Goal: Task Accomplishment & Management: Complete application form

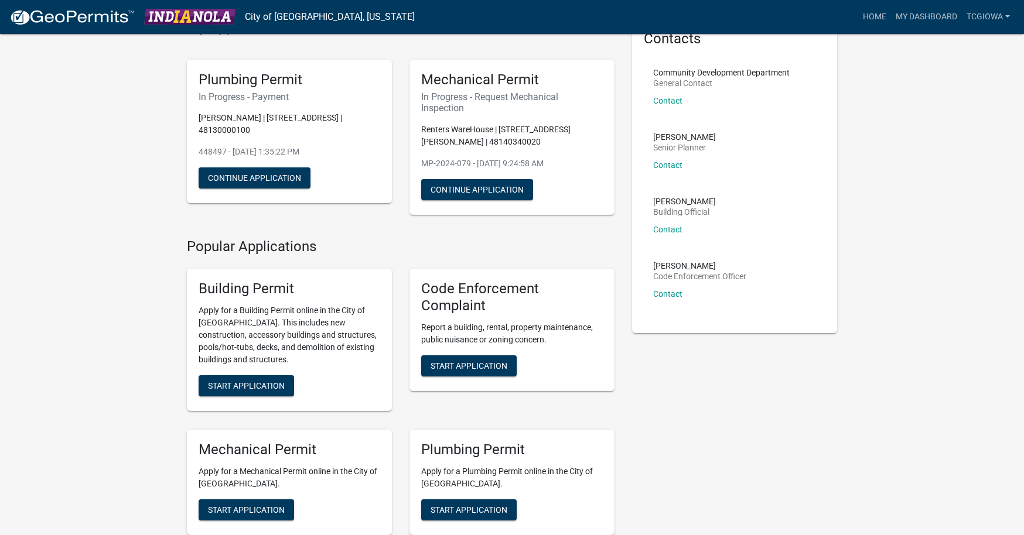
scroll to position [175, 0]
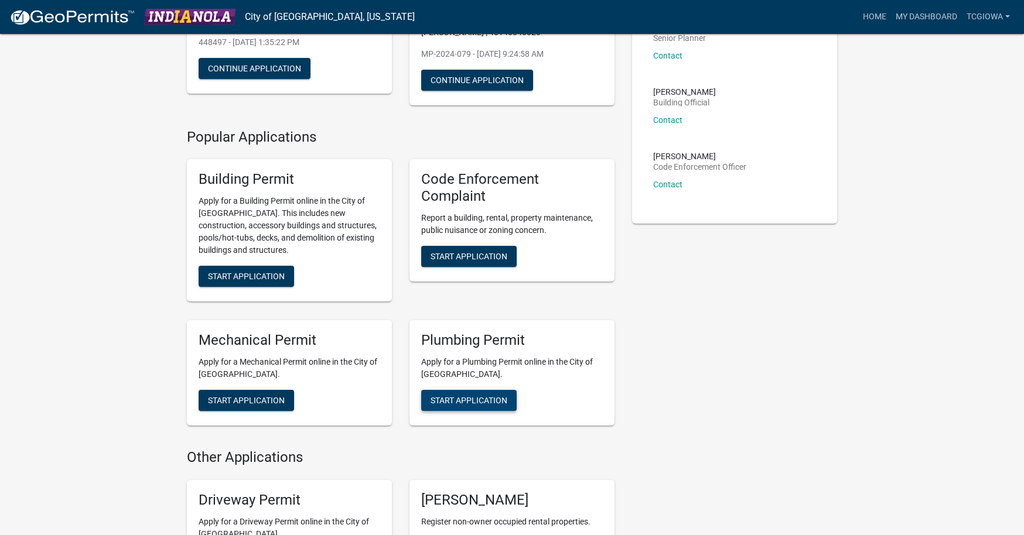
click at [462, 401] on span "Start Application" at bounding box center [468, 400] width 77 height 9
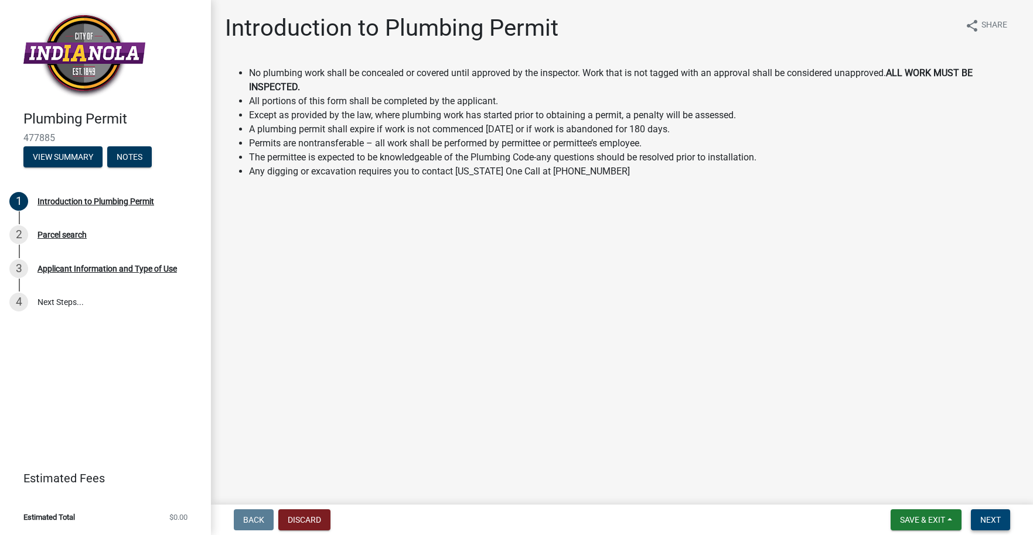
click at [978, 519] on button "Next" at bounding box center [989, 520] width 39 height 21
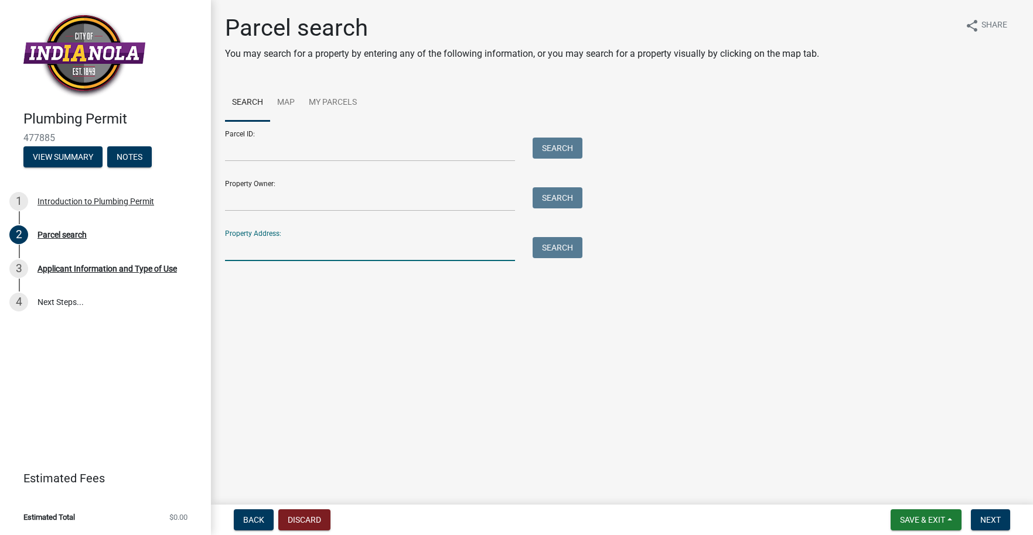
click at [263, 259] on input "Property Address:" at bounding box center [370, 249] width 290 height 24
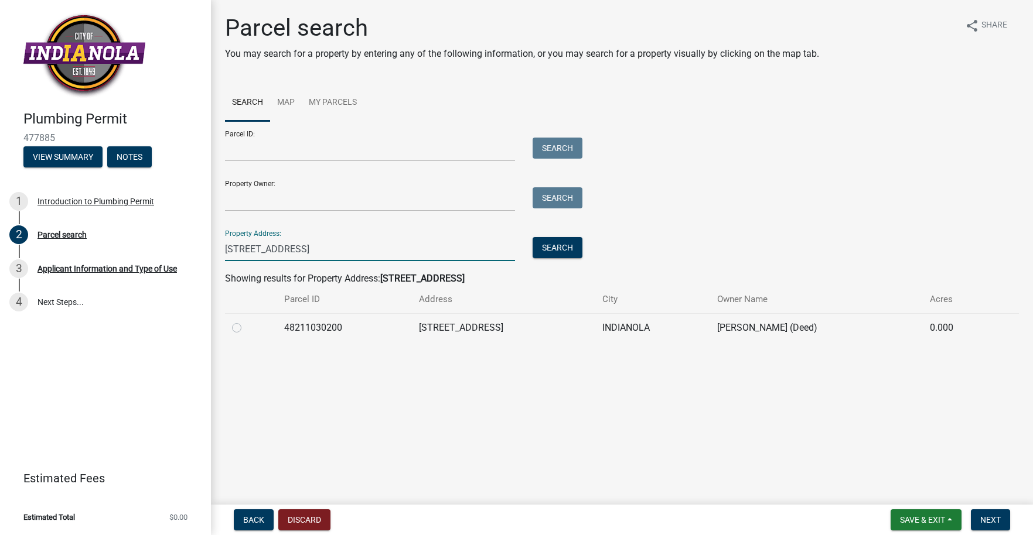
type input "[STREET_ADDRESS]"
click at [295, 326] on td "48211030200" at bounding box center [344, 327] width 134 height 29
click at [243, 331] on div at bounding box center [251, 328] width 38 height 14
click at [246, 321] on label at bounding box center [246, 321] width 0 height 0
click at [246, 327] on input "radio" at bounding box center [250, 325] width 8 height 8
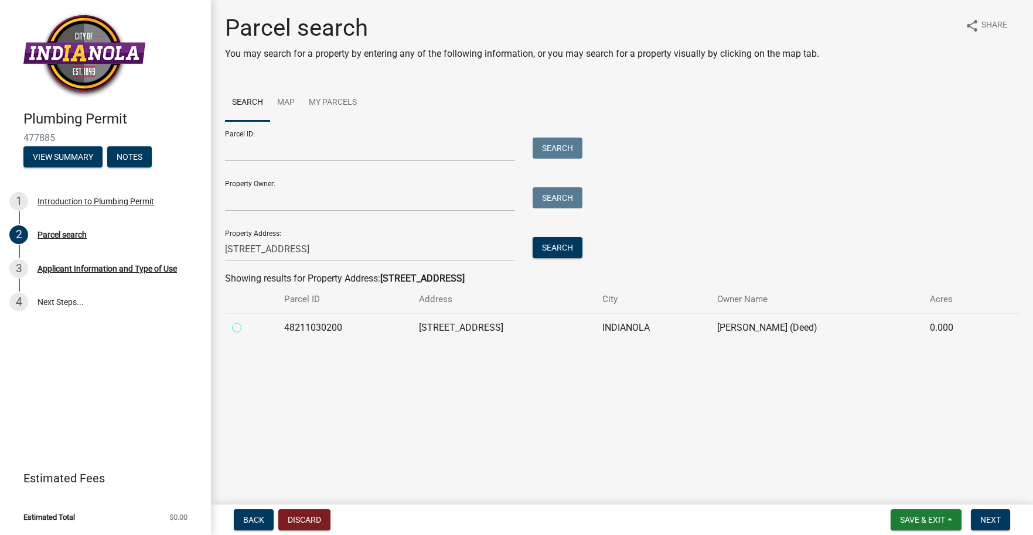
radio input "true"
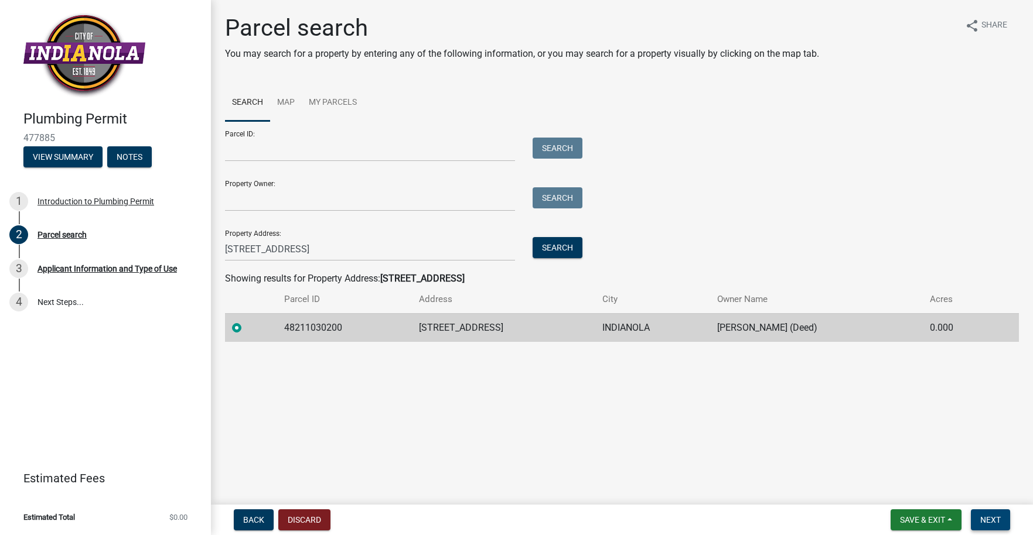
click at [985, 519] on span "Next" at bounding box center [990, 519] width 20 height 9
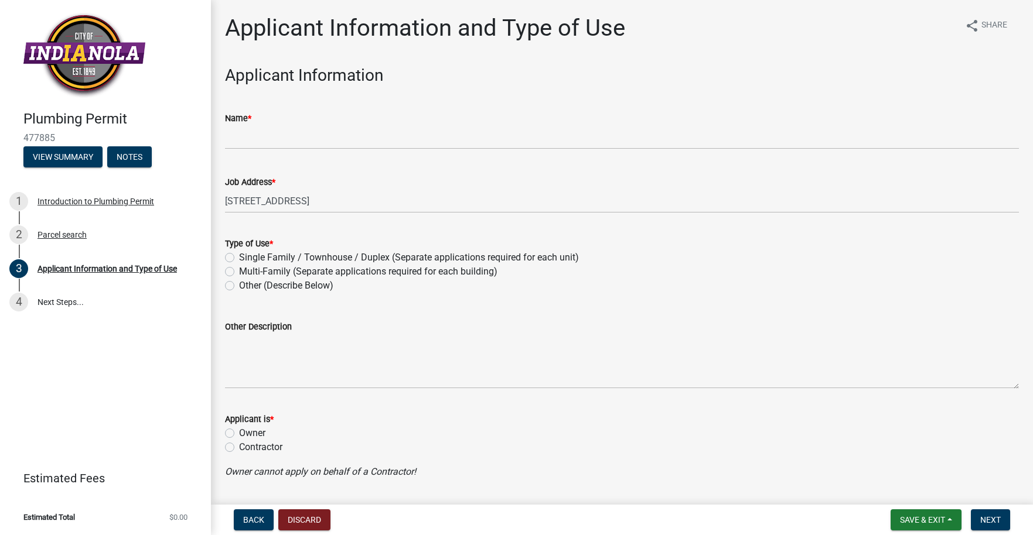
click at [261, 254] on label "Single Family / Townhouse / Duplex (Separate applications required for each uni…" at bounding box center [409, 258] width 340 height 14
click at [247, 254] on input "Single Family / Townhouse / Duplex (Separate applications required for each uni…" at bounding box center [243, 255] width 8 height 8
radio input "true"
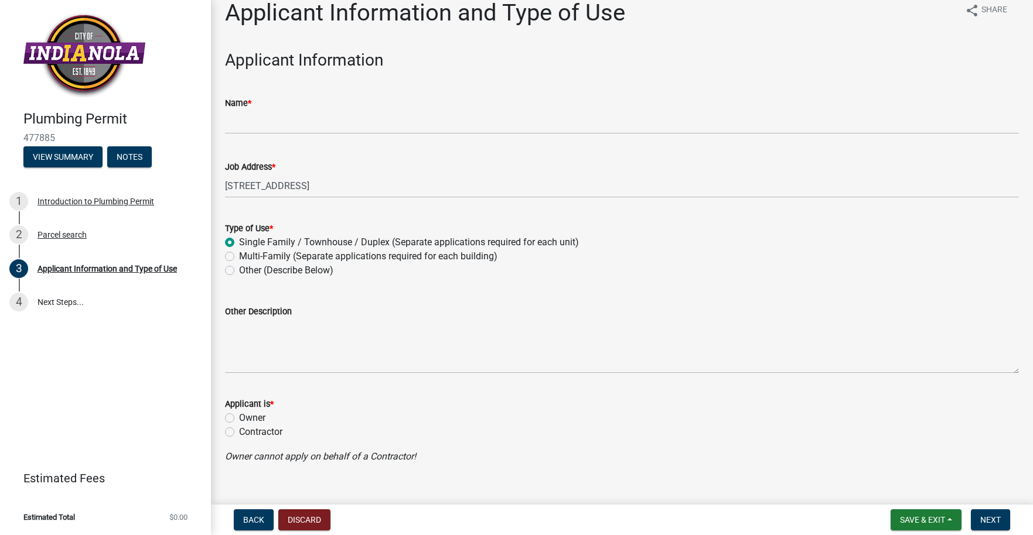
scroll to position [34, 0]
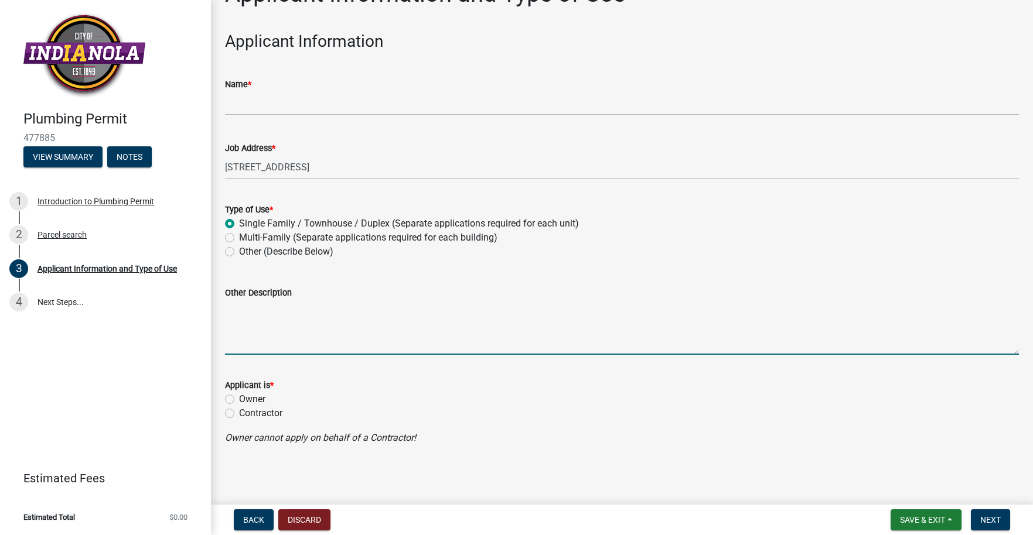
click at [284, 340] on textarea "Other Description" at bounding box center [622, 327] width 794 height 55
click at [251, 412] on label "Contractor" at bounding box center [260, 413] width 43 height 14
click at [247, 412] on input "Contractor" at bounding box center [243, 410] width 8 height 8
radio input "true"
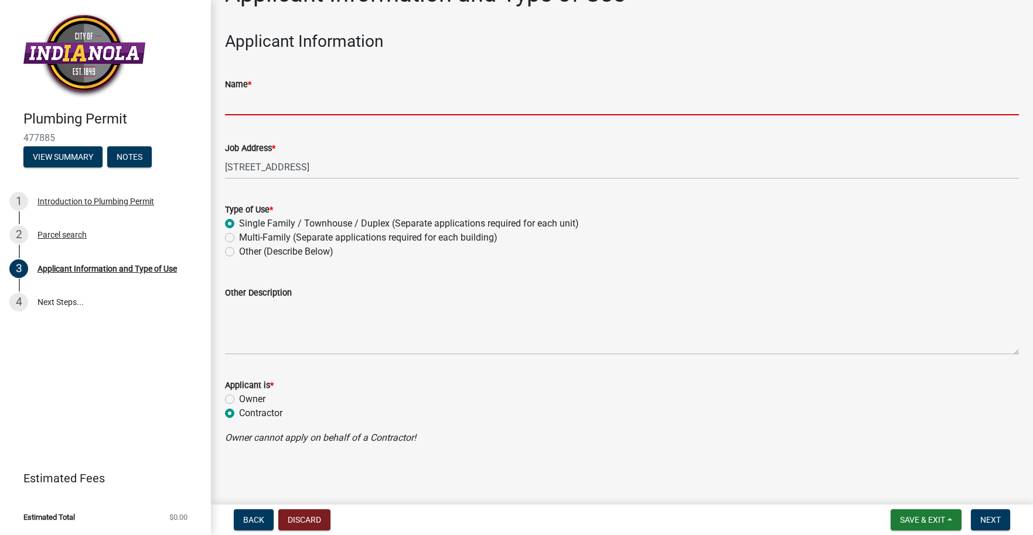
click at [334, 110] on input "Name *" at bounding box center [622, 103] width 794 height 24
click at [292, 103] on input "Name *" at bounding box center [622, 103] width 794 height 24
click at [275, 105] on input "Name *" at bounding box center [622, 103] width 794 height 24
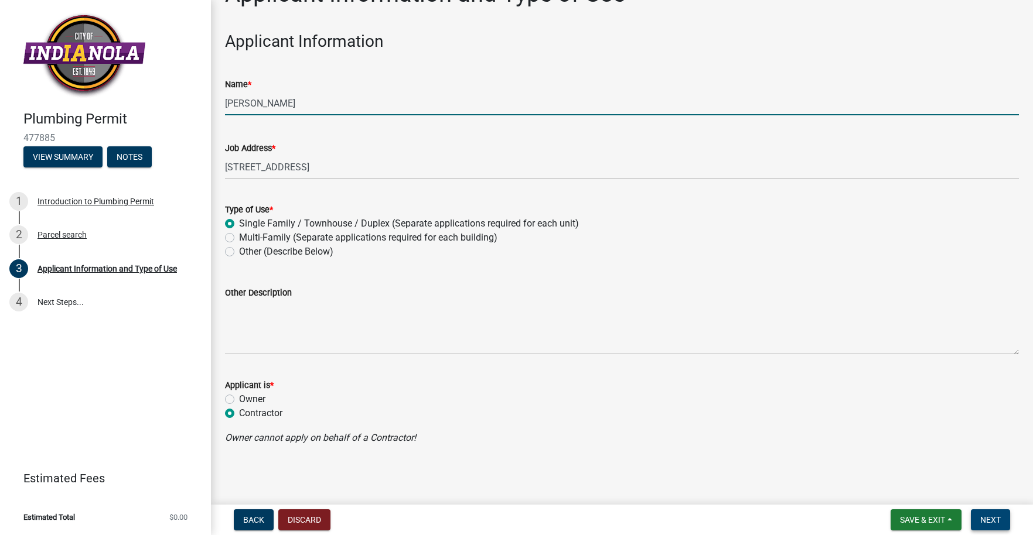
type input "[PERSON_NAME]"
click at [993, 521] on span "Next" at bounding box center [990, 519] width 20 height 9
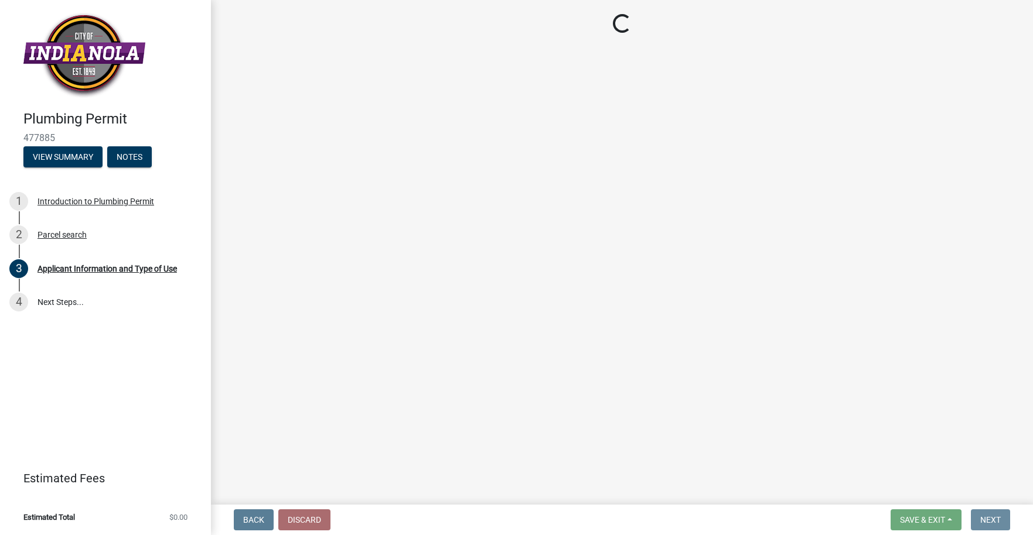
scroll to position [0, 0]
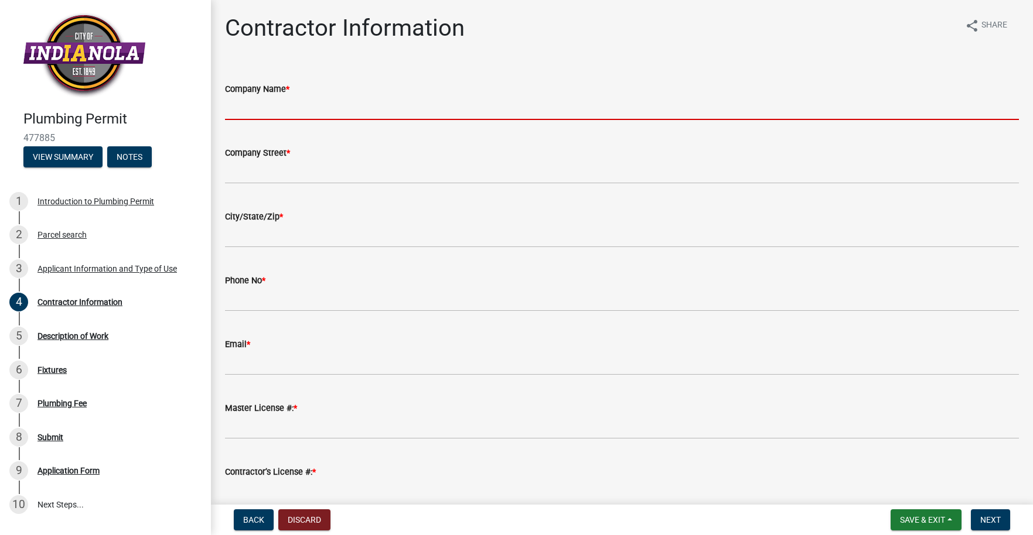
click at [312, 109] on input "Company Name *" at bounding box center [622, 108] width 794 height 24
type input "Des Moines Excavating LLC Dba Total Comfort Group & Zippy Drian"
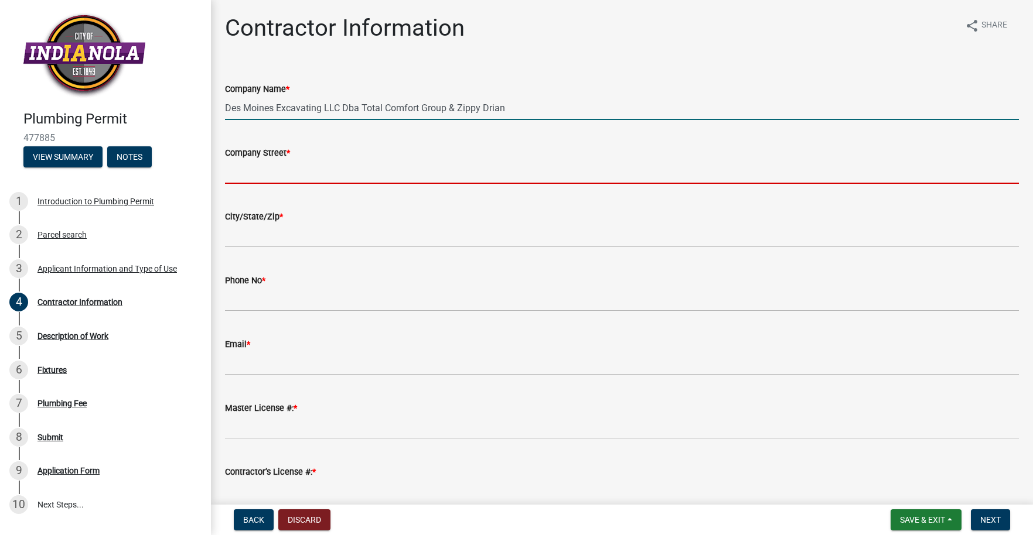
click at [317, 176] on input "Company Street *" at bounding box center [622, 172] width 794 height 24
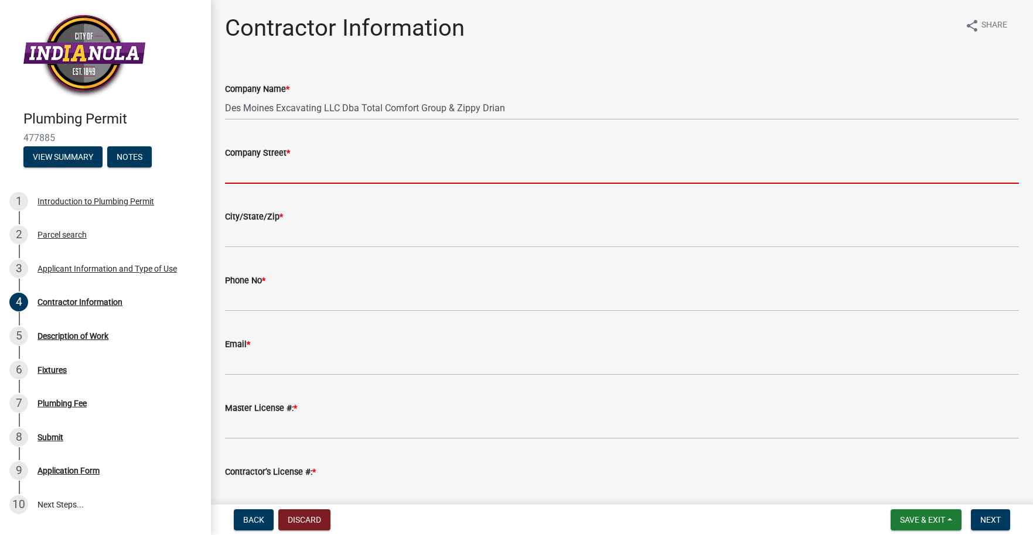
type input "30033 Zippy Dr"
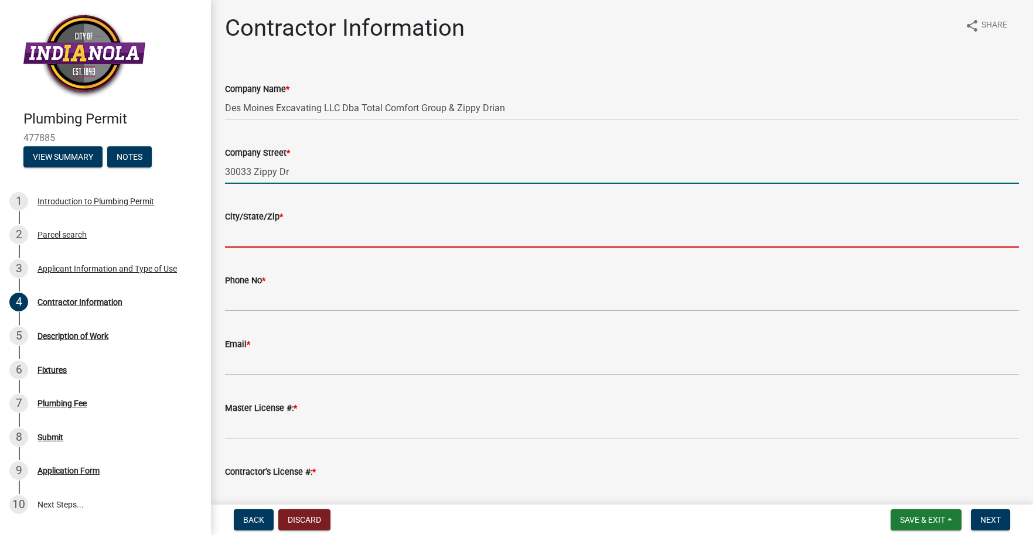
type input "[GEOGRAPHIC_DATA]"
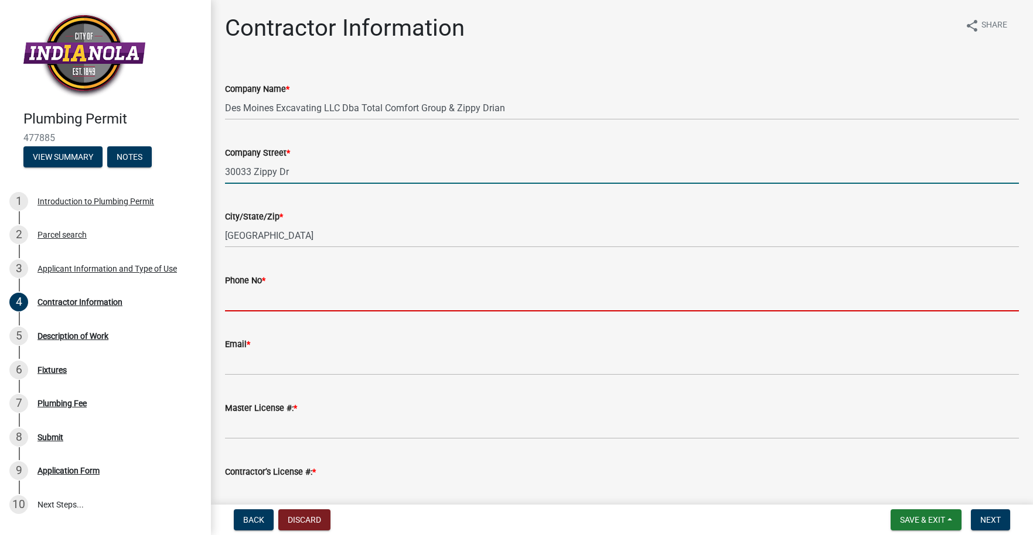
click at [282, 311] on input "Phone No *" at bounding box center [622, 300] width 794 height 24
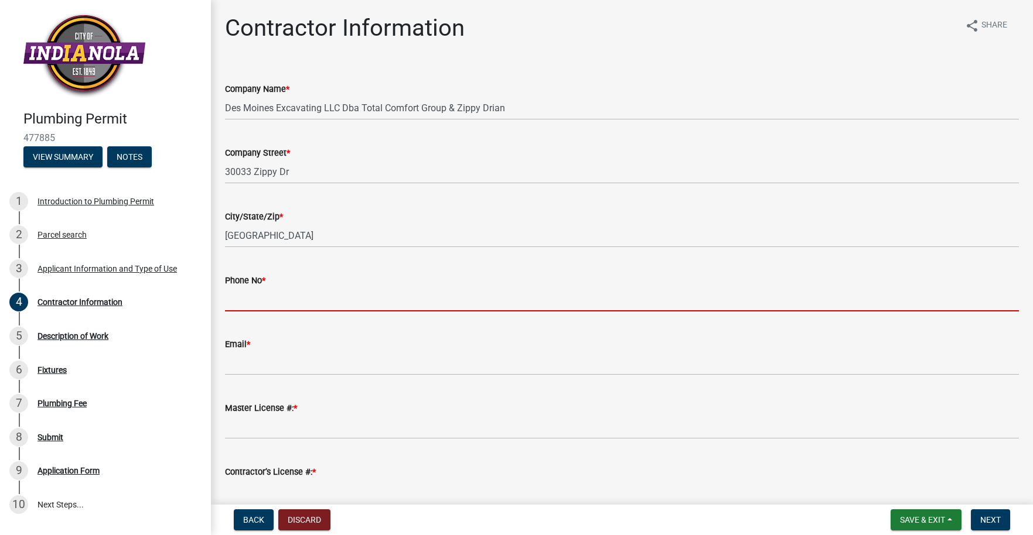
type input "[PHONE_NUMBER]"
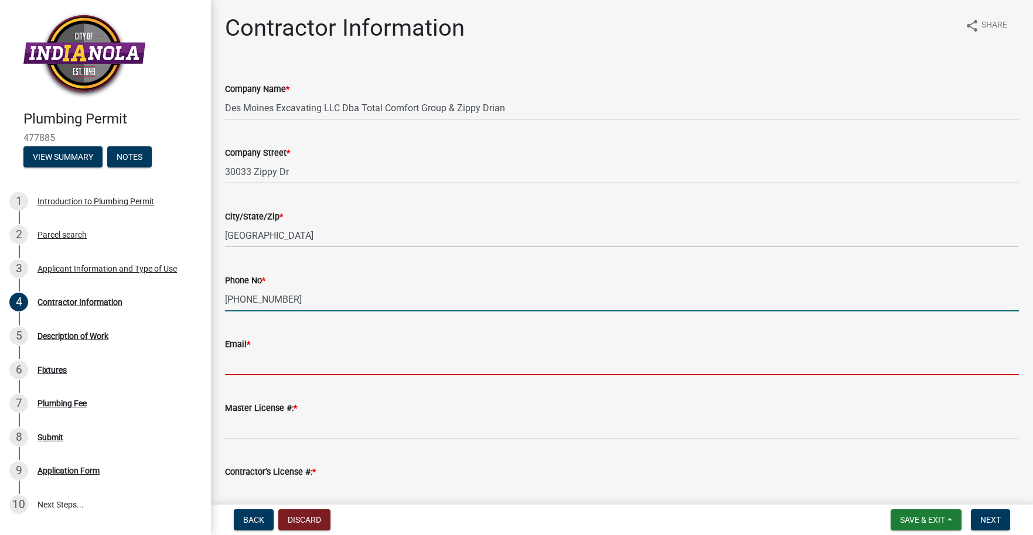
click at [268, 365] on input "Email *" at bounding box center [622, 363] width 794 height 24
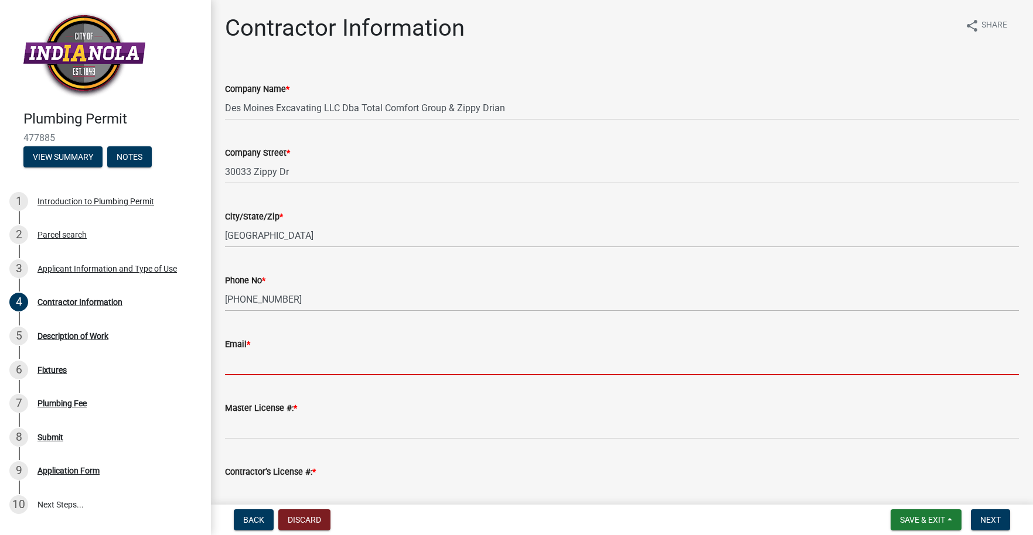
type input "[EMAIL_ADDRESS][DOMAIN_NAME]"
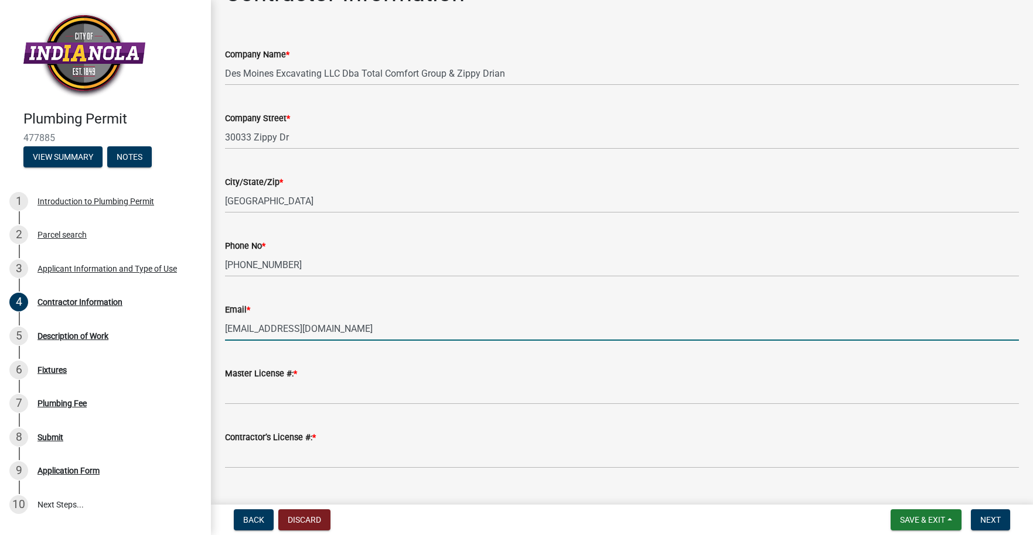
scroll to position [58, 0]
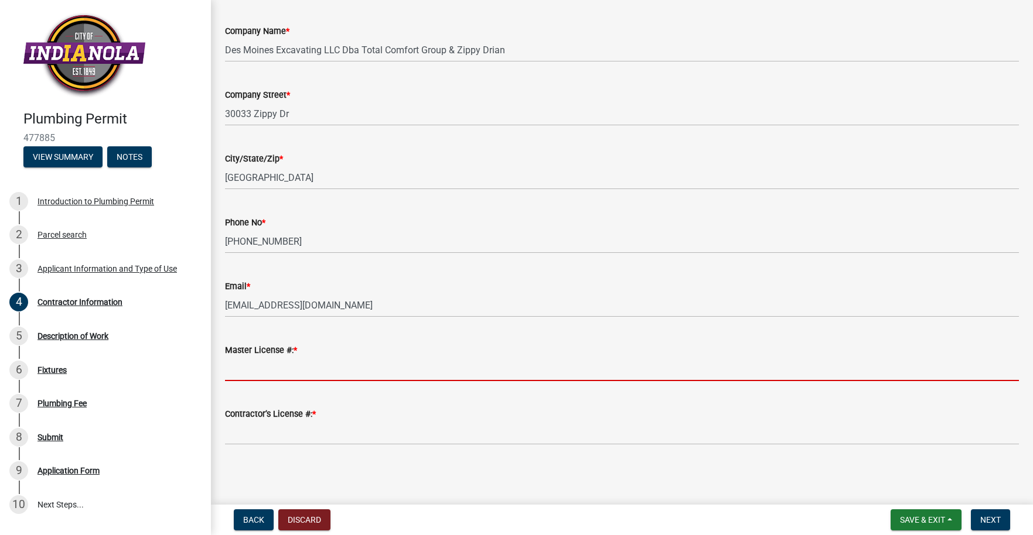
drag, startPoint x: 302, startPoint y: 372, endPoint x: 326, endPoint y: 377, distance: 23.9
click at [303, 371] on input "Master License #: *" at bounding box center [622, 369] width 794 height 24
type input "2693"
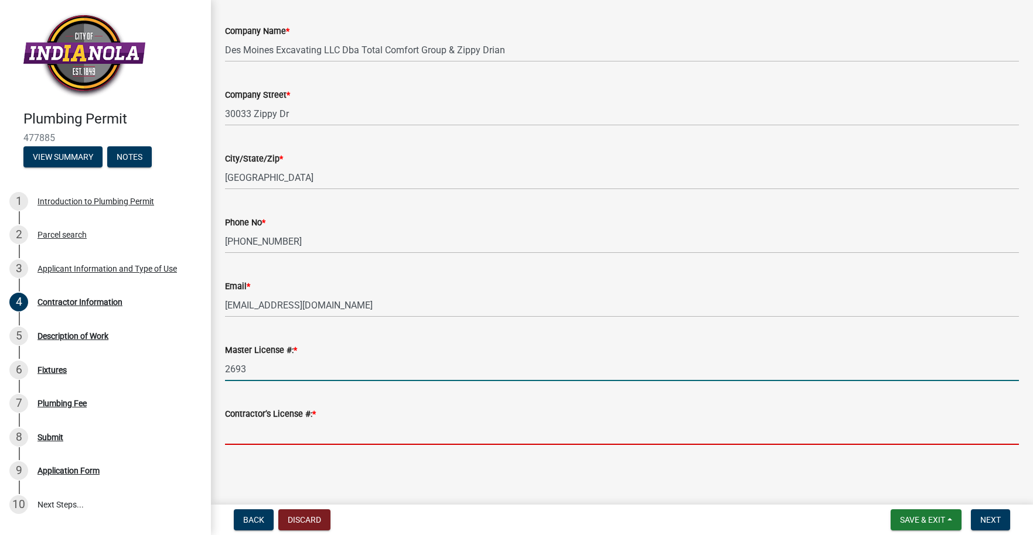
click at [279, 433] on input "Contractor’s License #: *" at bounding box center [622, 433] width 794 height 24
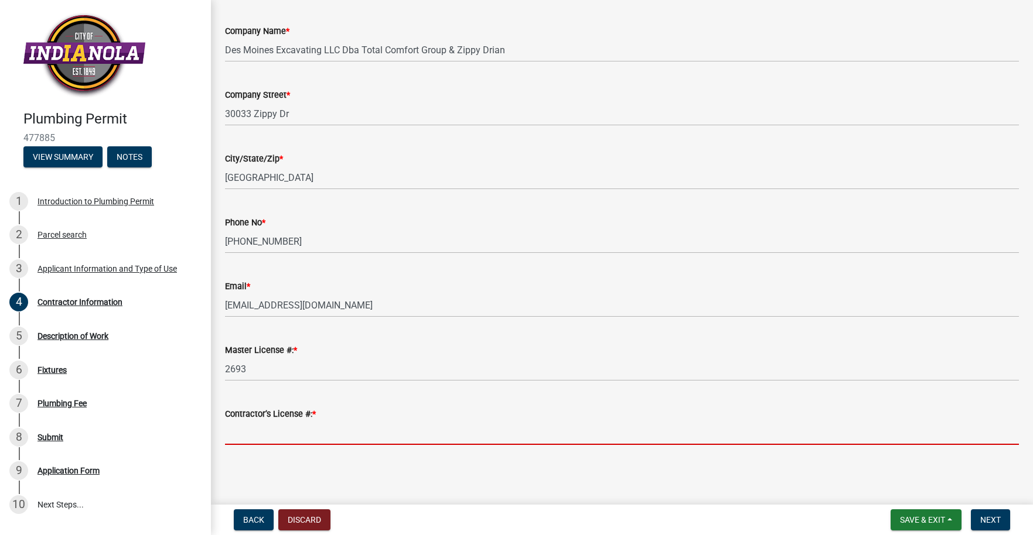
type input "52231-CL"
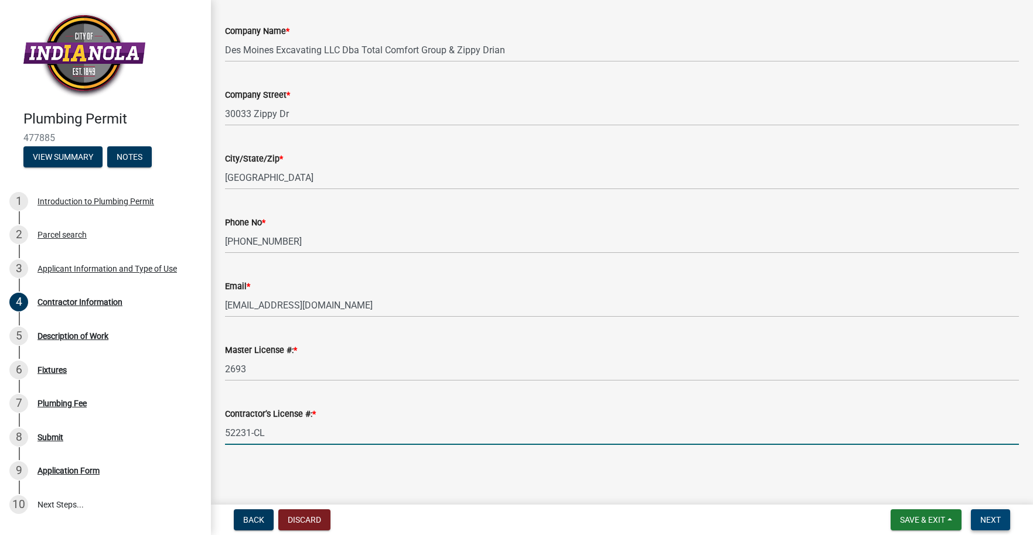
click at [992, 520] on span "Next" at bounding box center [990, 519] width 20 height 9
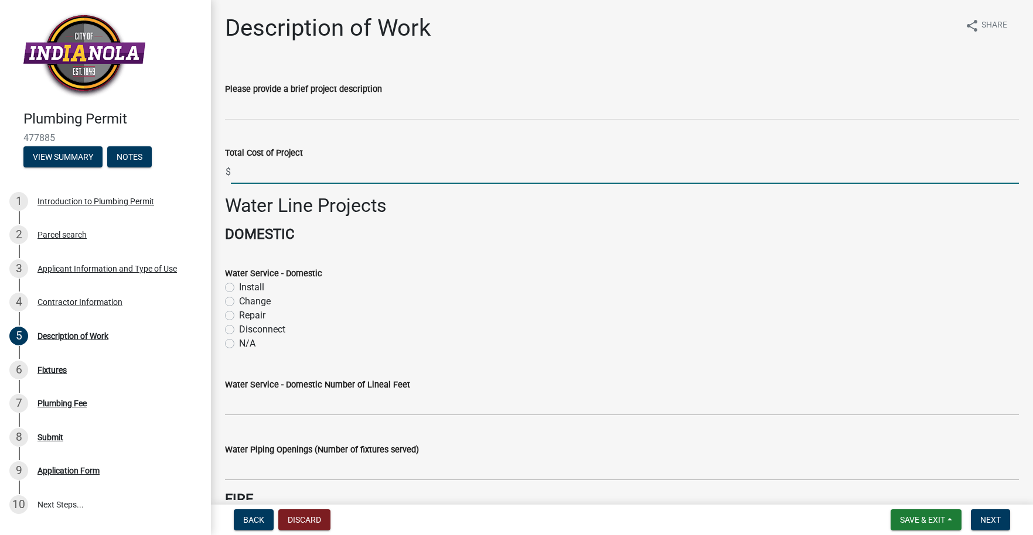
click at [277, 172] on input "text" at bounding box center [625, 172] width 788 height 24
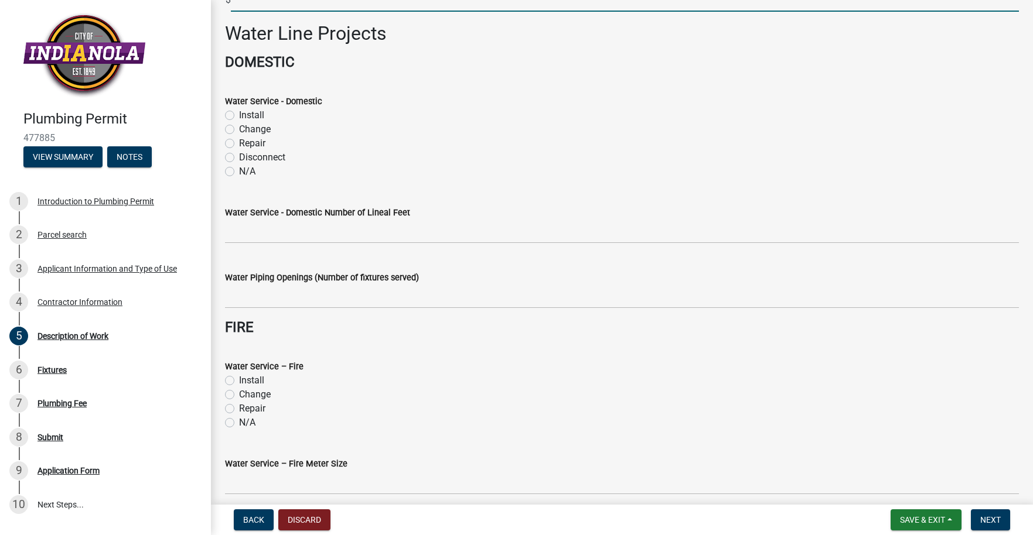
scroll to position [195, 0]
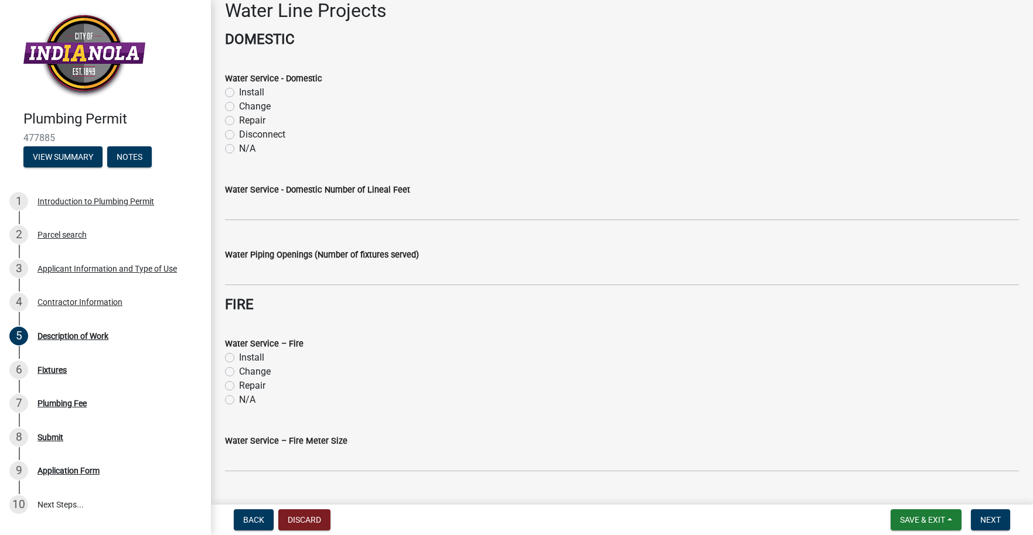
click at [242, 150] on label "N/A" at bounding box center [247, 149] width 16 height 14
click at [242, 149] on input "N/A" at bounding box center [243, 146] width 8 height 8
radio input "true"
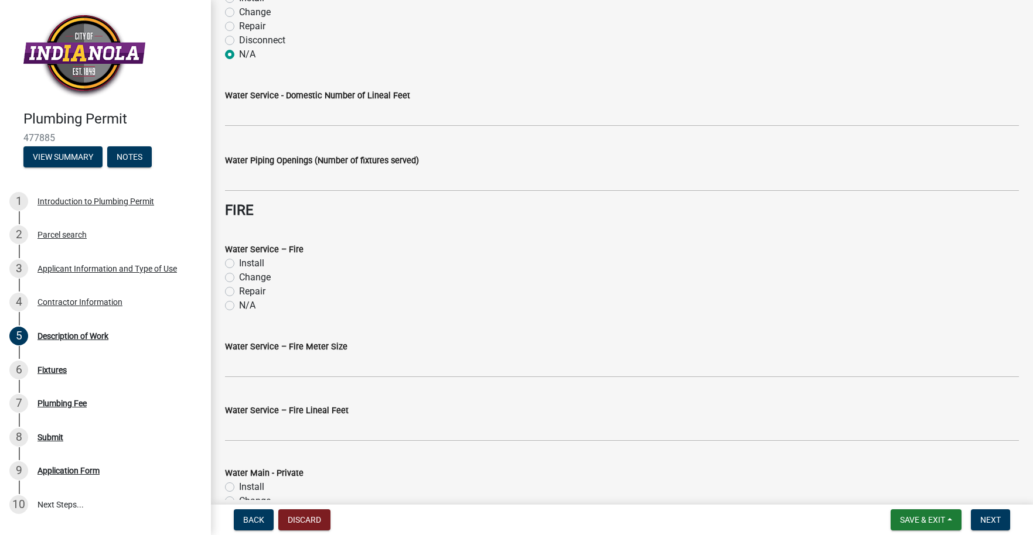
scroll to position [292, 0]
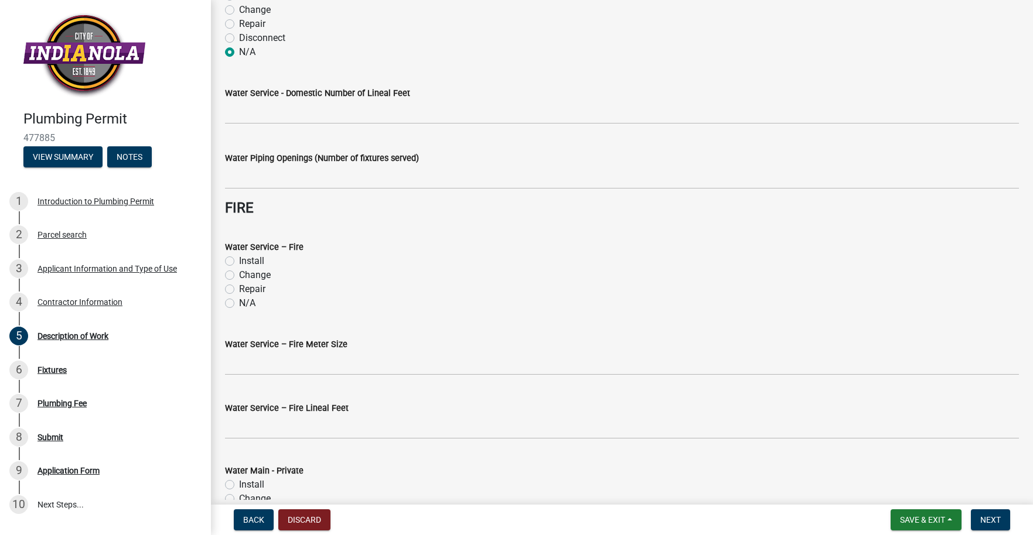
click at [247, 309] on label "N/A" at bounding box center [247, 303] width 16 height 14
click at [247, 304] on input "N/A" at bounding box center [243, 300] width 8 height 8
radio input "true"
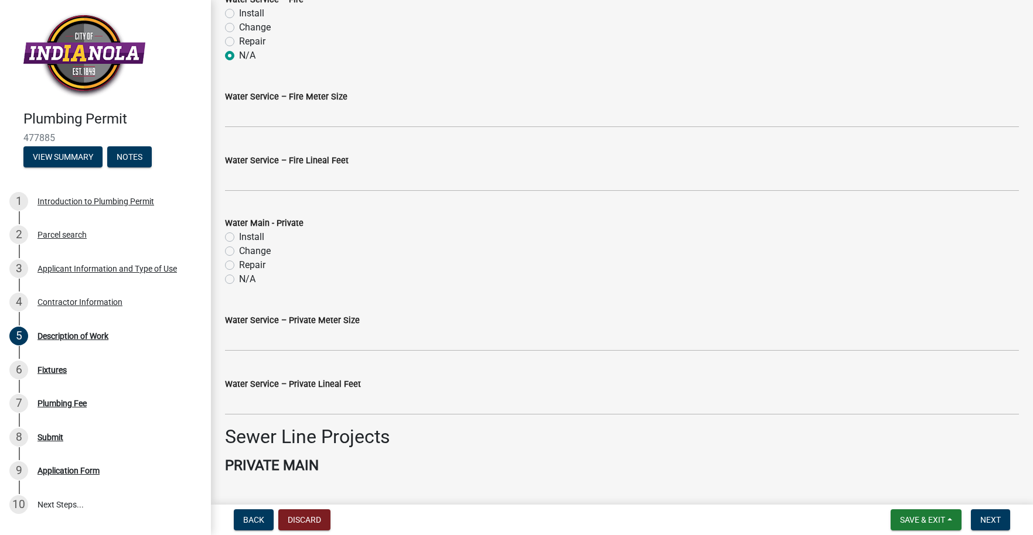
scroll to position [576, 0]
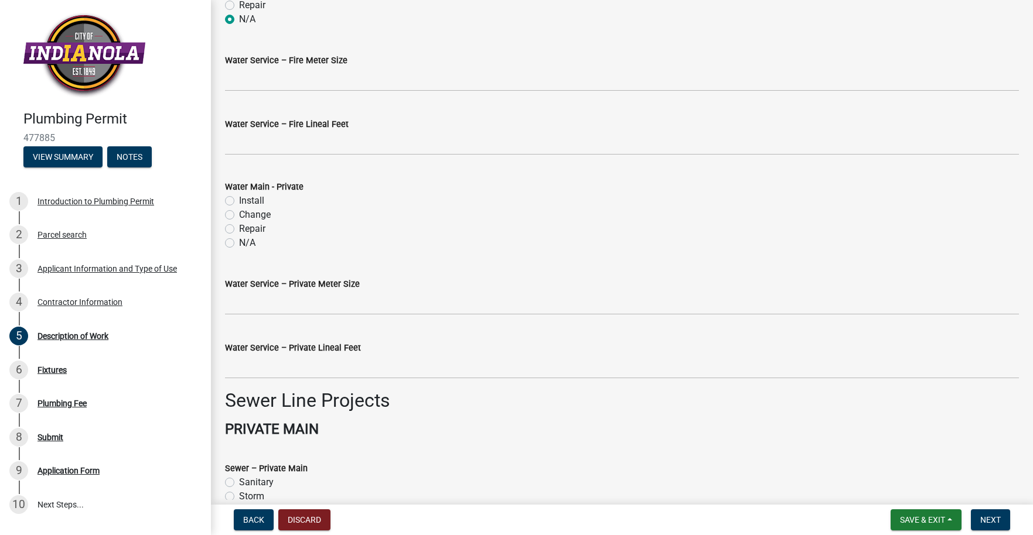
drag, startPoint x: 246, startPoint y: 242, endPoint x: 266, endPoint y: 244, distance: 20.5
click at [245, 242] on label "N/A" at bounding box center [247, 243] width 16 height 14
click at [245, 242] on input "N/A" at bounding box center [243, 240] width 8 height 8
radio input "true"
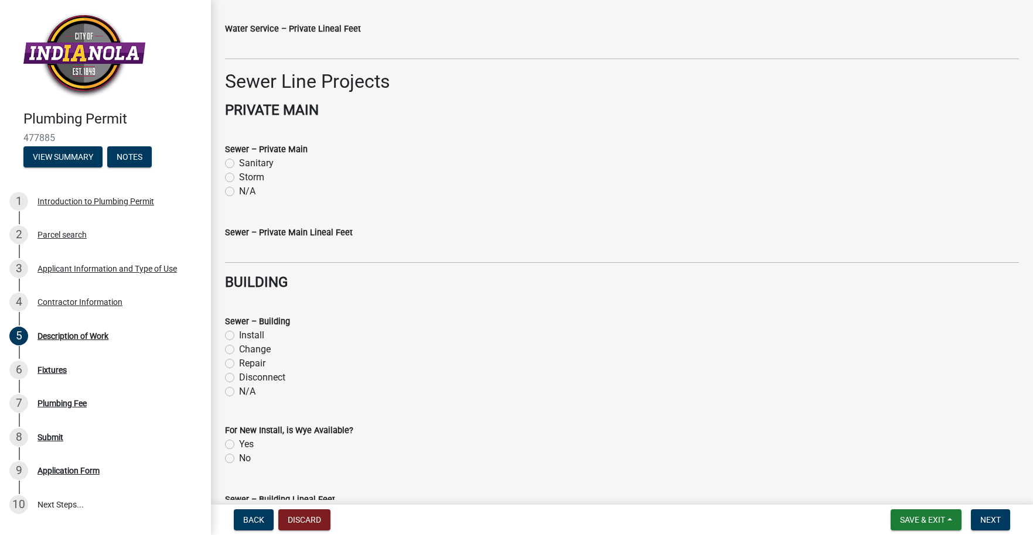
scroll to position [1009, 0]
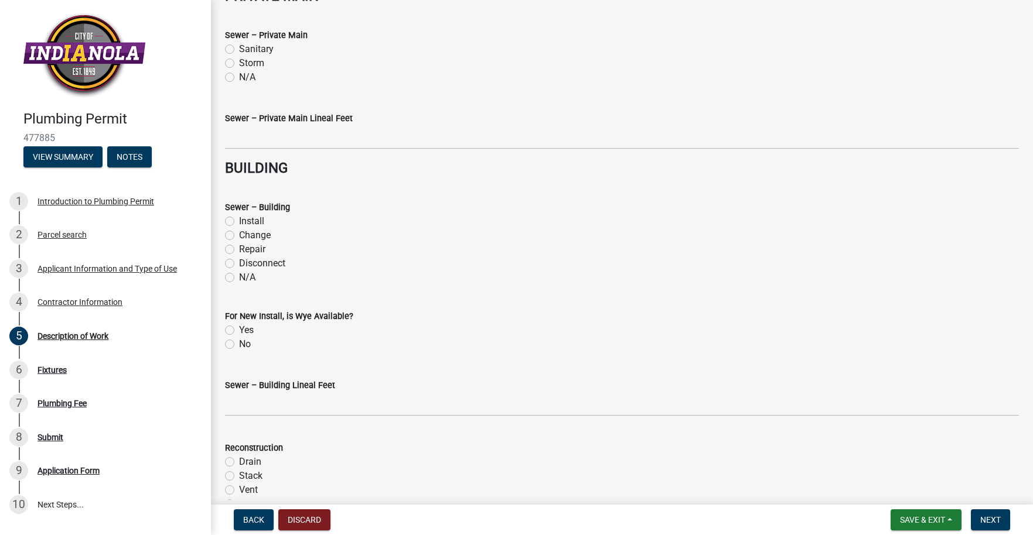
click at [235, 77] on div "N/A" at bounding box center [622, 77] width 794 height 14
click at [243, 278] on label "N/A" at bounding box center [247, 278] width 16 height 14
click at [243, 278] on input "N/A" at bounding box center [243, 275] width 8 height 8
radio input "true"
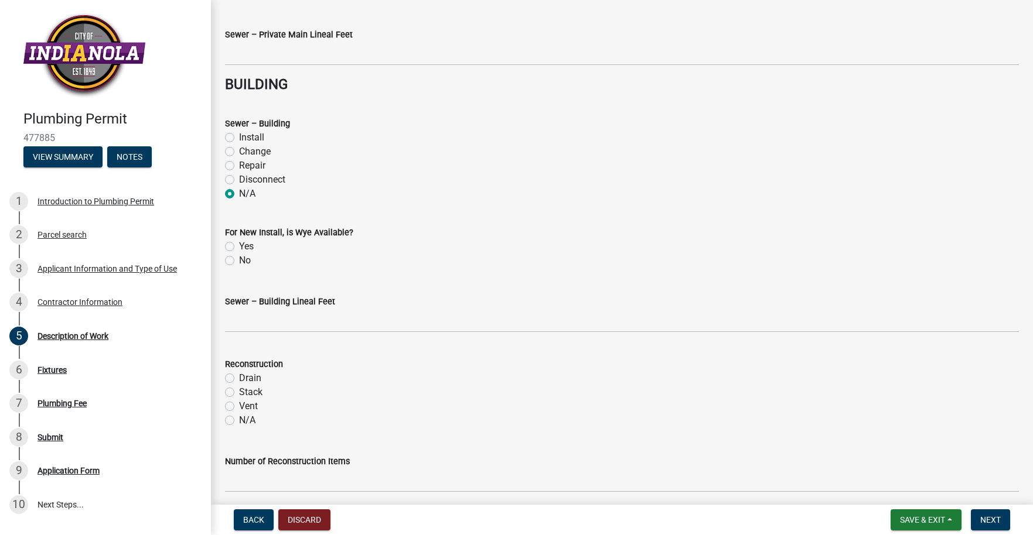
scroll to position [1095, 0]
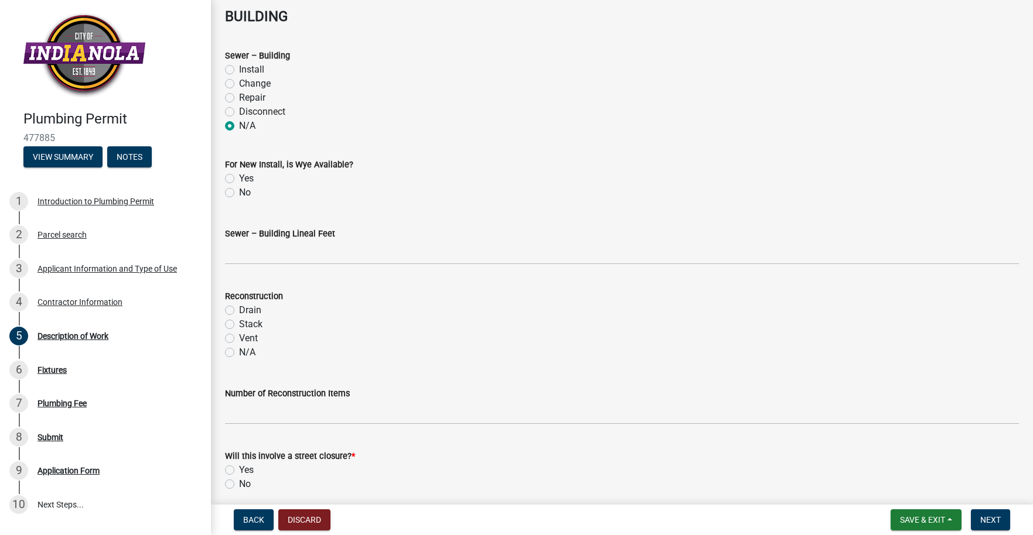
click at [254, 354] on label "N/A" at bounding box center [247, 353] width 16 height 14
click at [247, 353] on input "N/A" at bounding box center [243, 350] width 8 height 8
radio input "true"
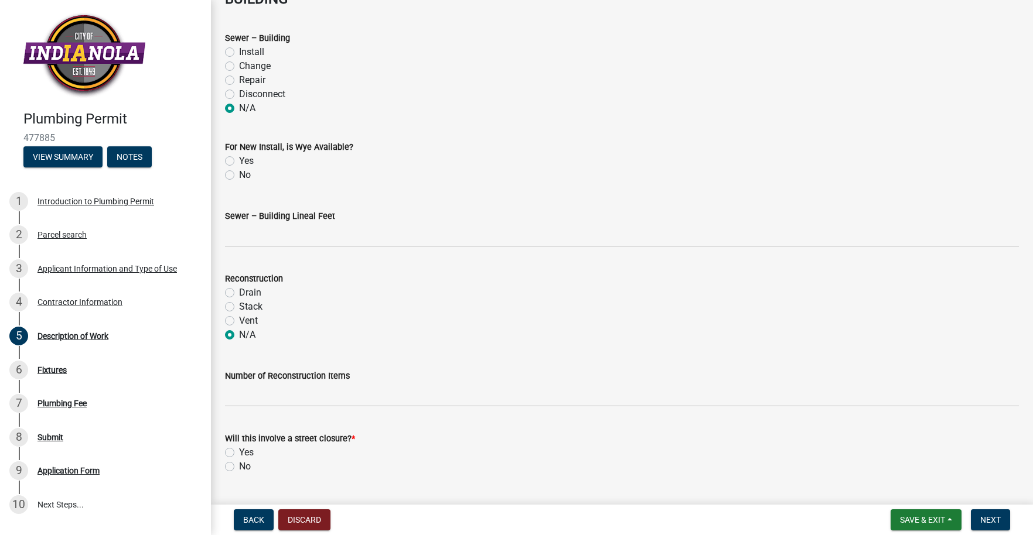
scroll to position [1208, 0]
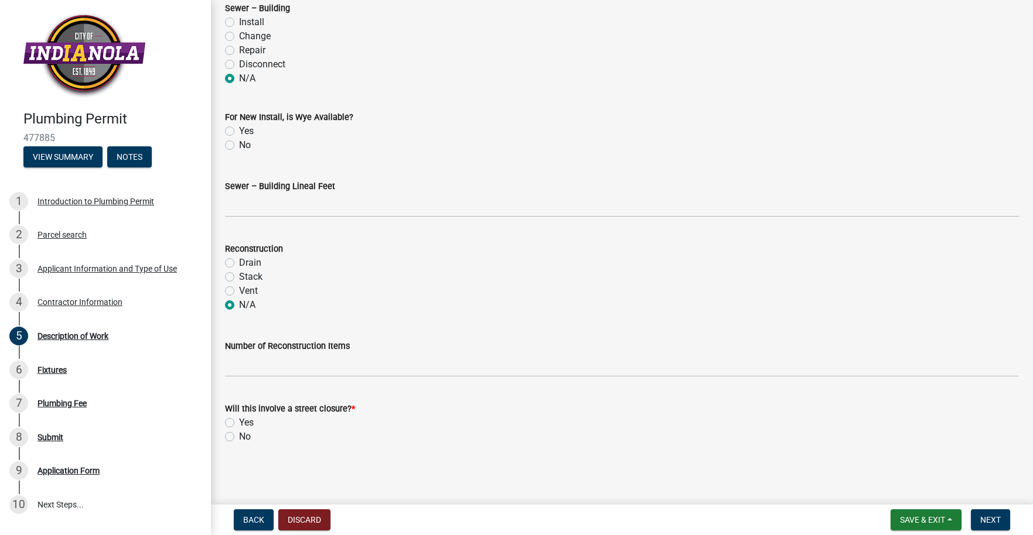
click at [238, 434] on div "No" at bounding box center [622, 437] width 794 height 14
drag, startPoint x: 230, startPoint y: 437, endPoint x: 235, endPoint y: 440, distance: 6.0
click at [239, 437] on label "No" at bounding box center [245, 437] width 12 height 14
click at [239, 437] on input "No" at bounding box center [243, 434] width 8 height 8
radio input "true"
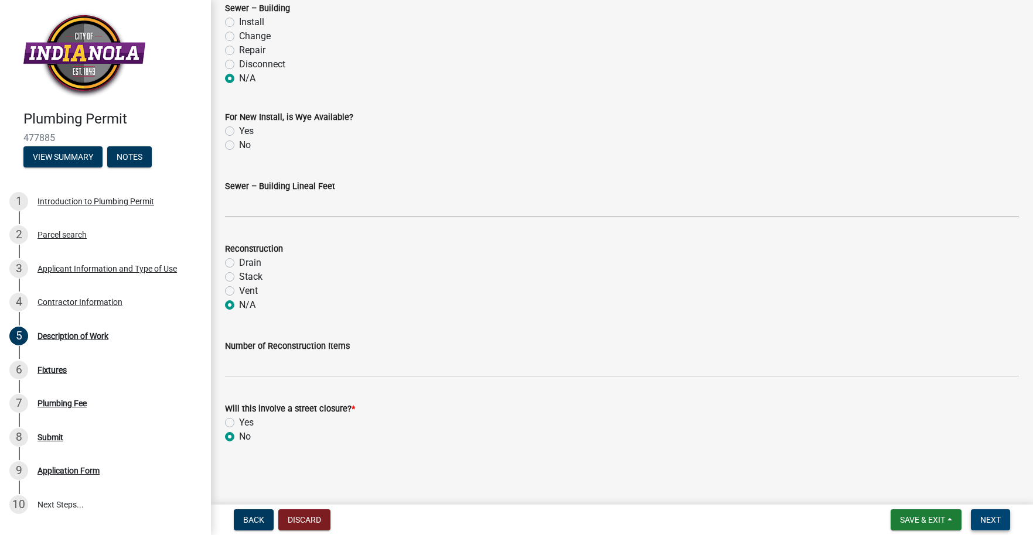
click at [985, 527] on button "Next" at bounding box center [989, 520] width 39 height 21
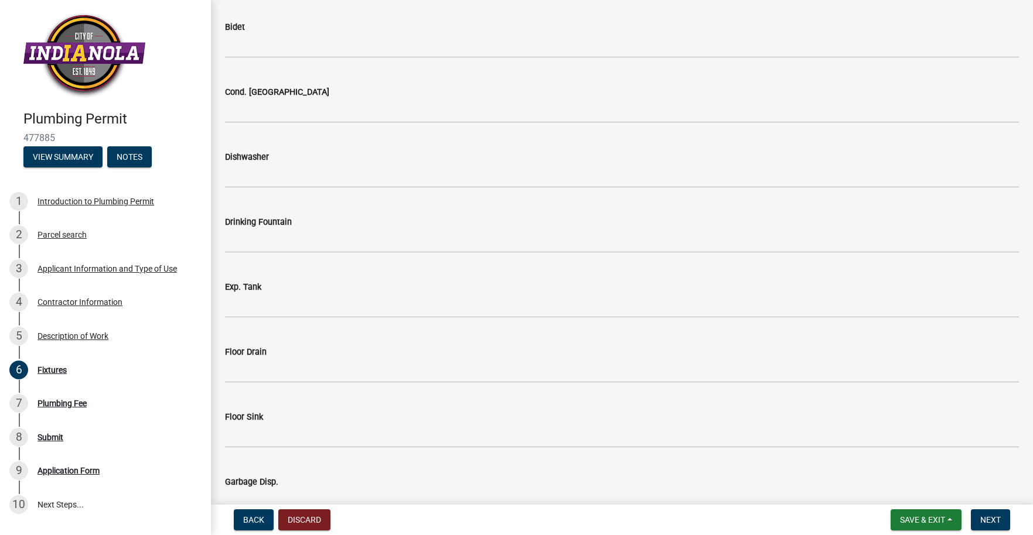
scroll to position [467, 0]
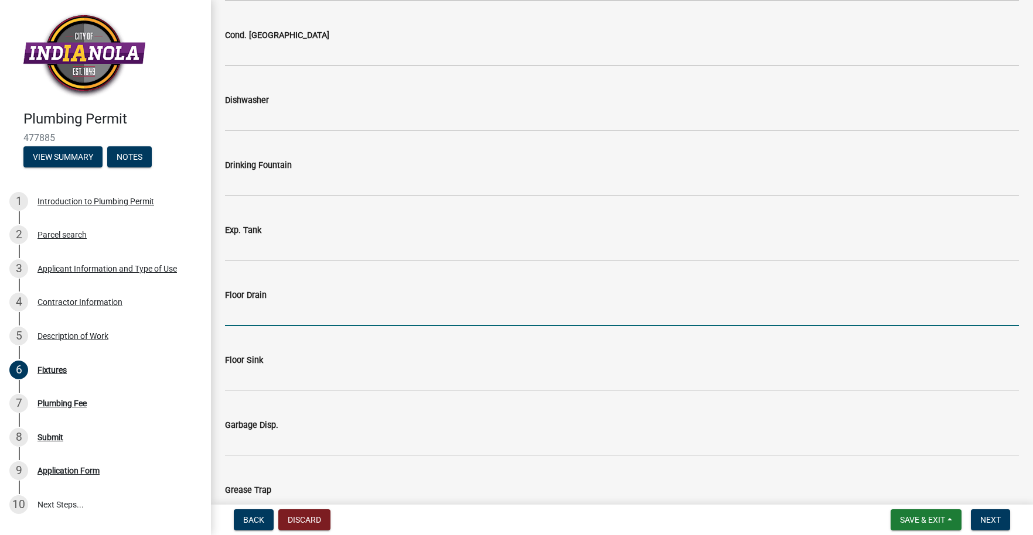
click at [264, 313] on input "text" at bounding box center [622, 314] width 794 height 24
type input "1"
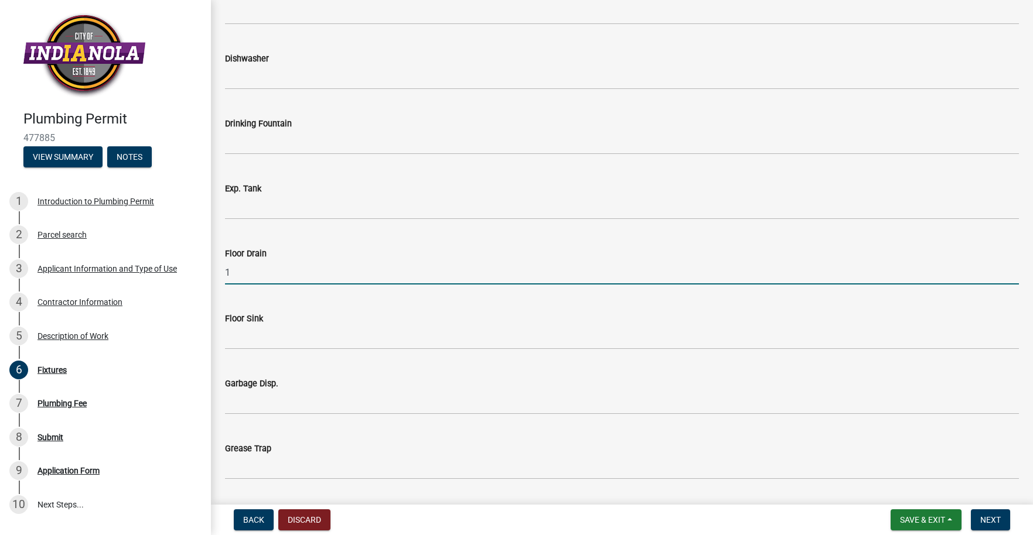
scroll to position [518, 0]
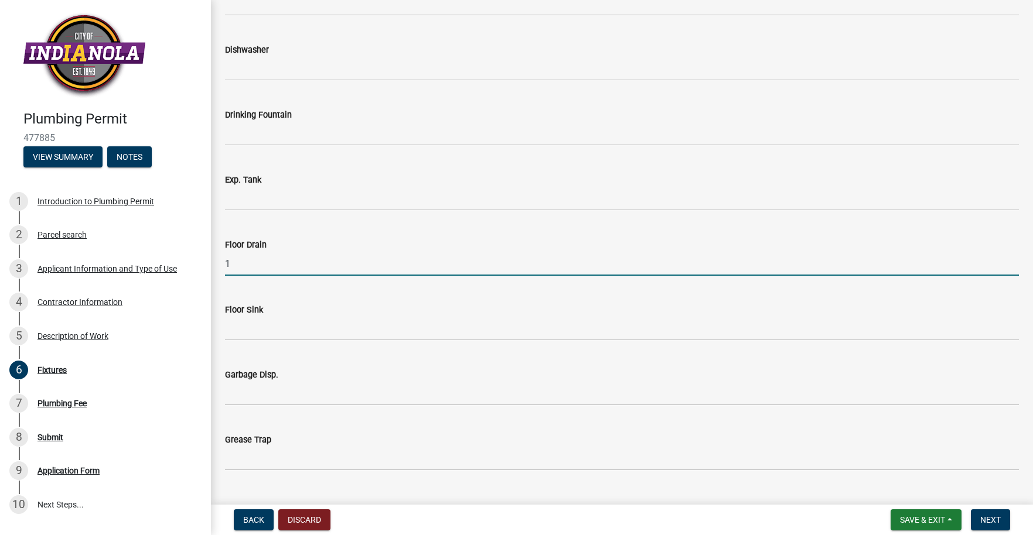
click at [265, 257] on input "1" at bounding box center [622, 264] width 794 height 24
click at [242, 521] on button "Back" at bounding box center [254, 520] width 40 height 21
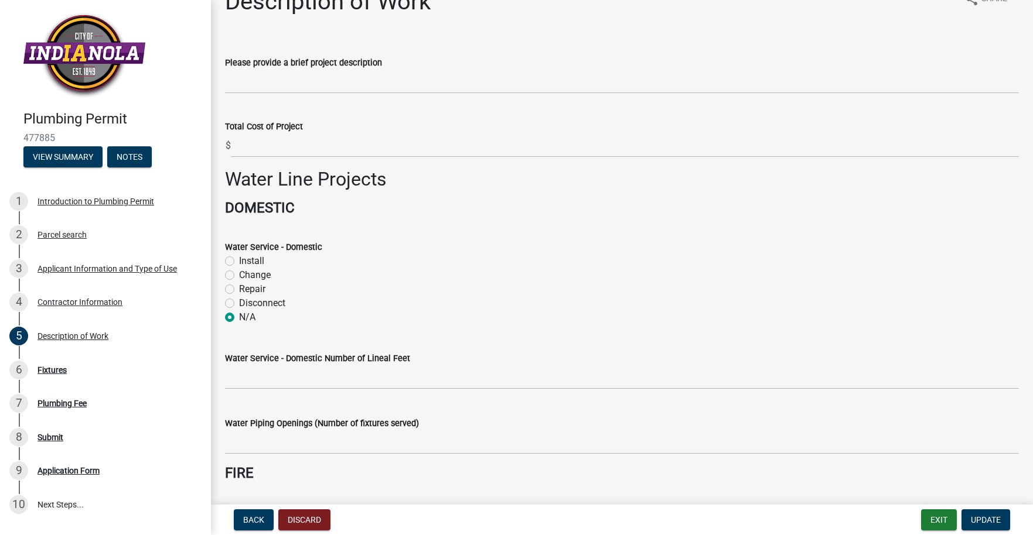
scroll to position [82, 0]
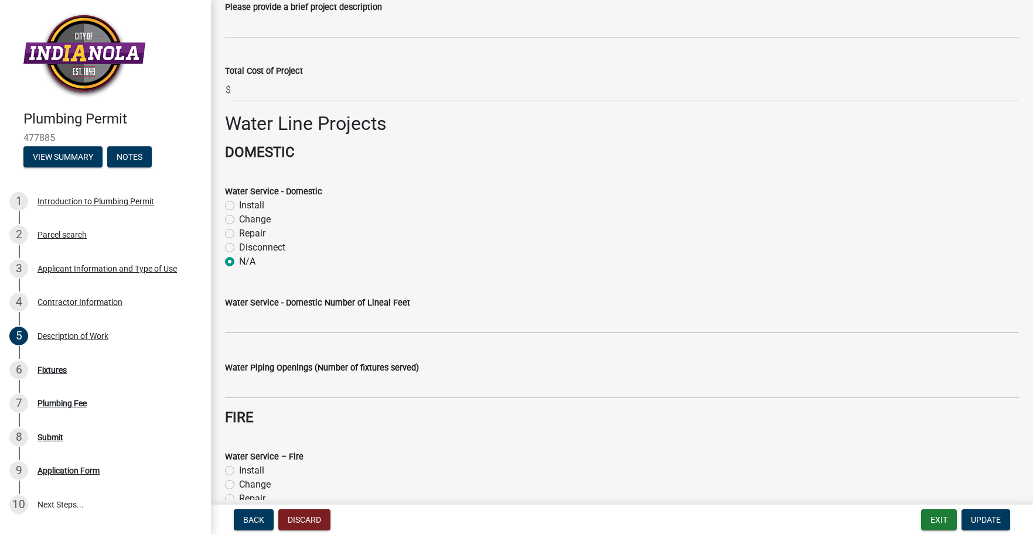
click at [239, 234] on label "Repair" at bounding box center [252, 234] width 26 height 14
click at [239, 234] on input "Repair" at bounding box center [243, 231] width 8 height 8
radio input "true"
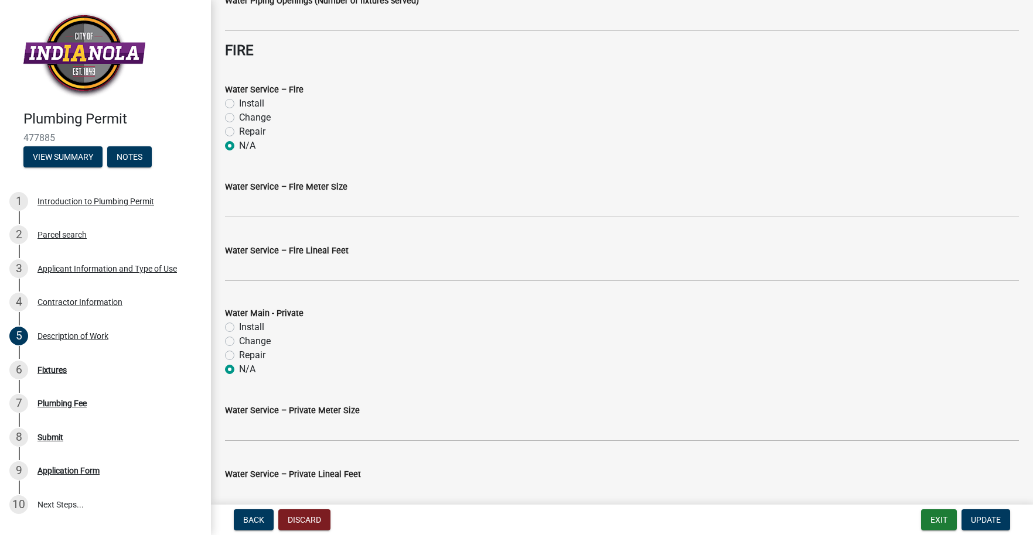
scroll to position [705, 0]
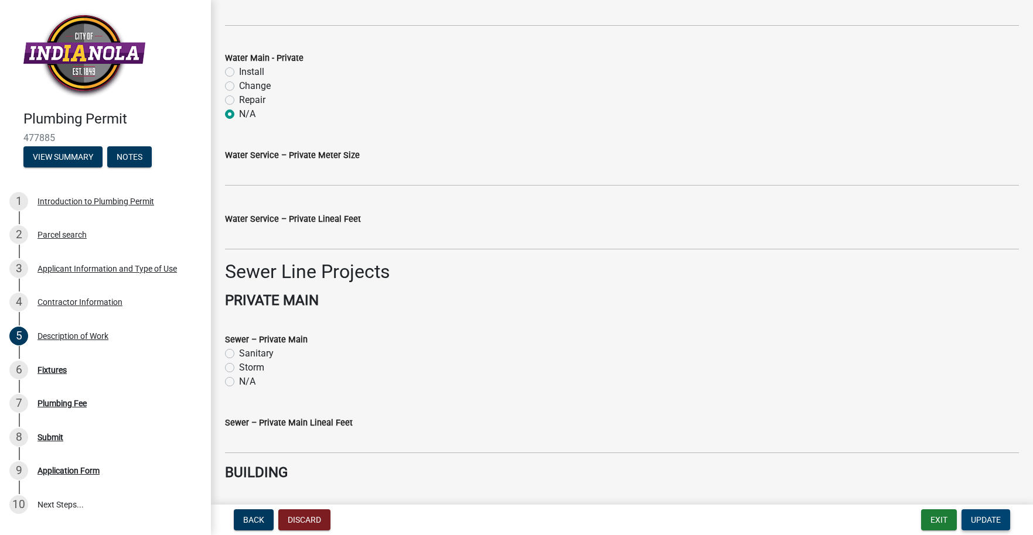
click at [985, 527] on button "Update" at bounding box center [985, 520] width 49 height 21
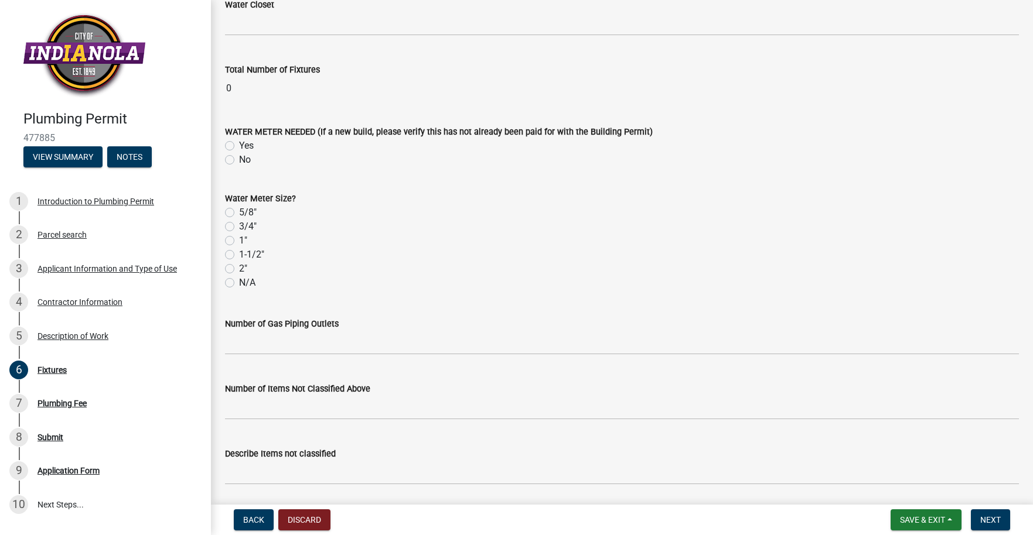
scroll to position [1903, 0]
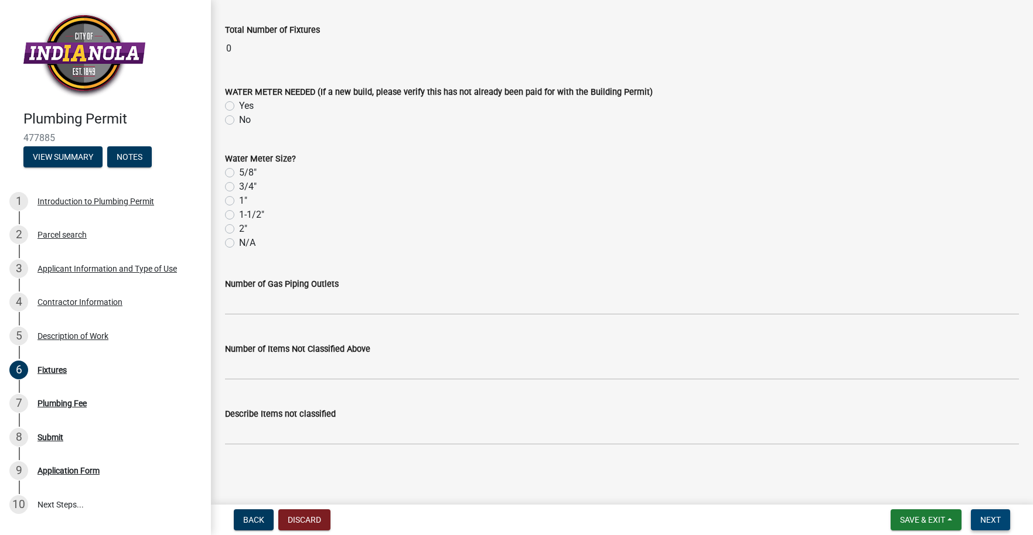
click at [992, 527] on button "Next" at bounding box center [989, 520] width 39 height 21
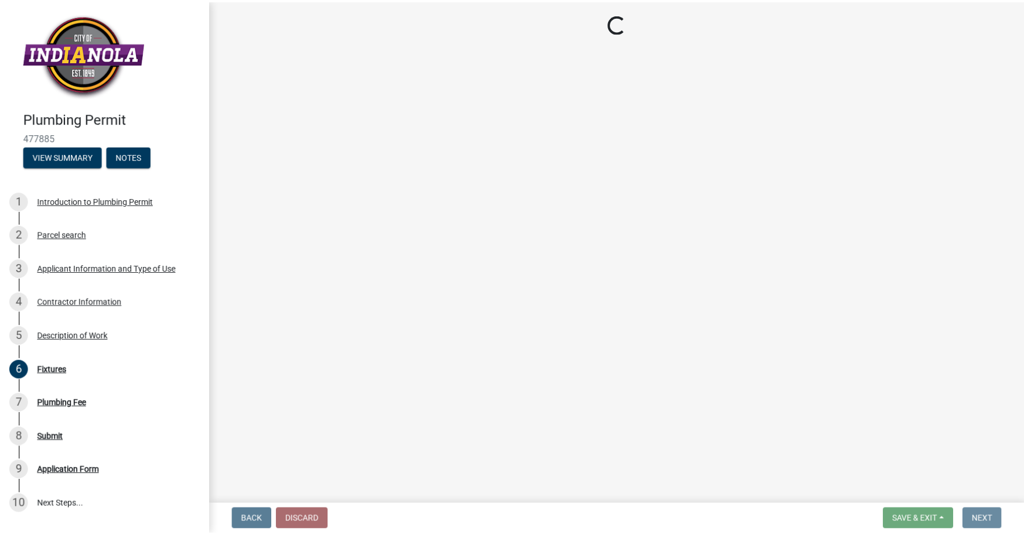
scroll to position [0, 0]
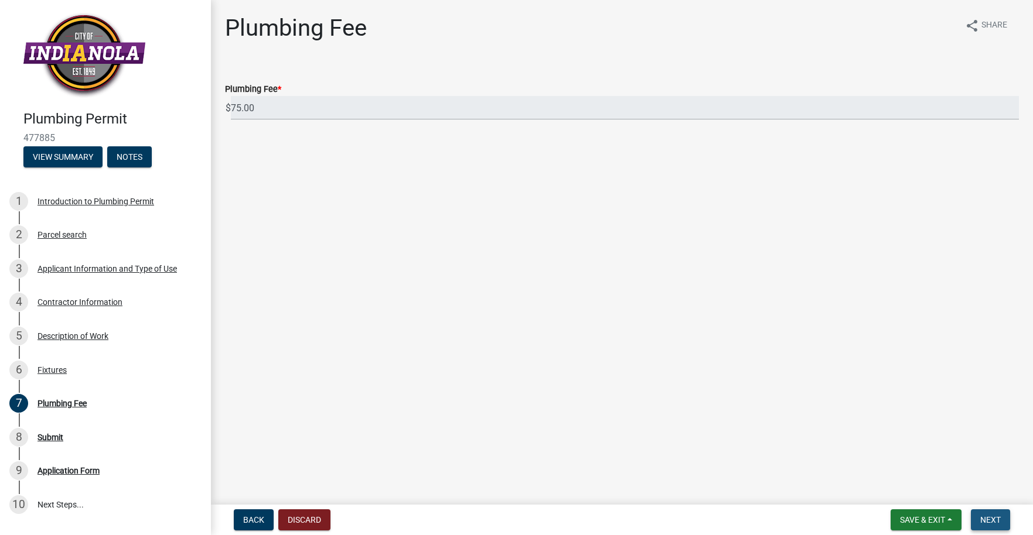
click at [995, 524] on span "Next" at bounding box center [990, 519] width 20 height 9
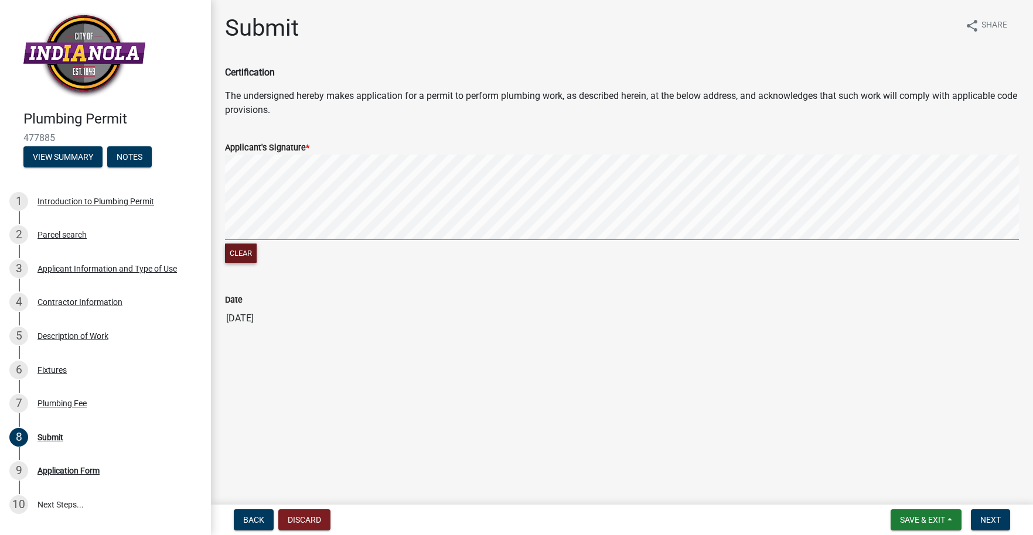
click at [241, 259] on button "Clear" at bounding box center [241, 253] width 32 height 19
click at [1028, 171] on div "Submit share Share Certification The undersigned hereby makes application for a…" at bounding box center [622, 182] width 822 height 336
drag, startPoint x: 987, startPoint y: 526, endPoint x: 974, endPoint y: 492, distance: 36.5
click at [987, 525] on button "Next" at bounding box center [989, 520] width 39 height 21
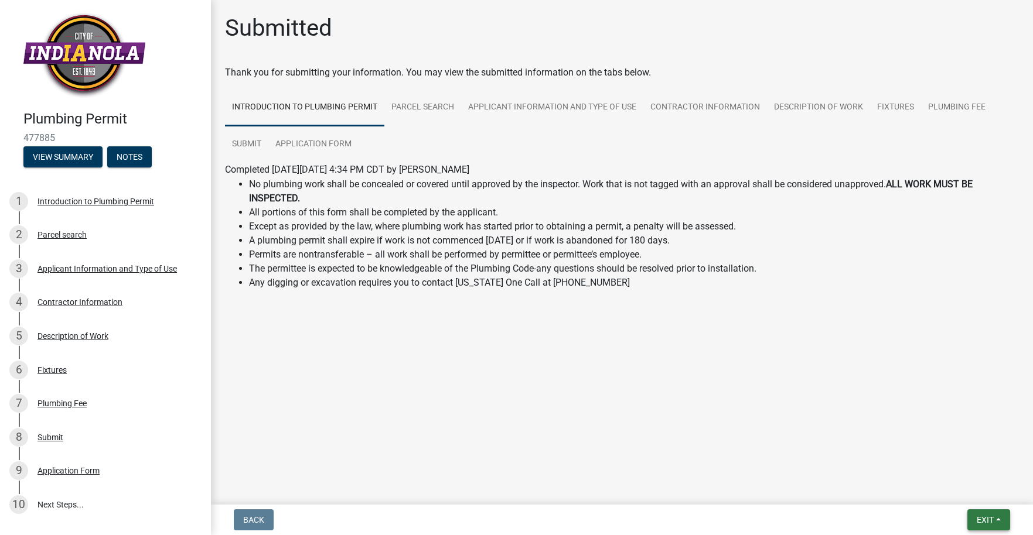
click at [981, 520] on span "Exit" at bounding box center [984, 519] width 17 height 9
click at [951, 495] on button "Save & Exit" at bounding box center [963, 490] width 94 height 28
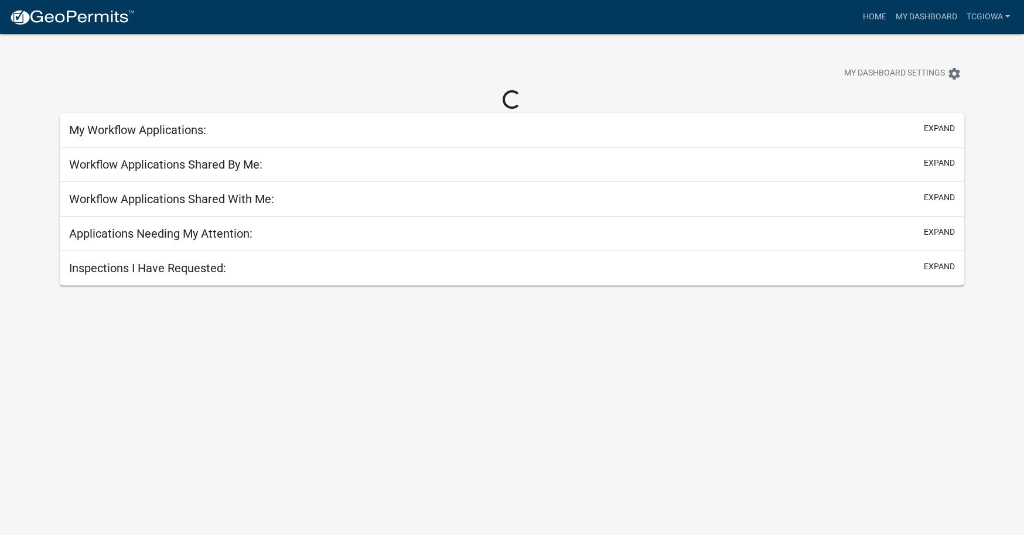
select select "3: 100"
